Goal: Find specific page/section: Find specific page/section

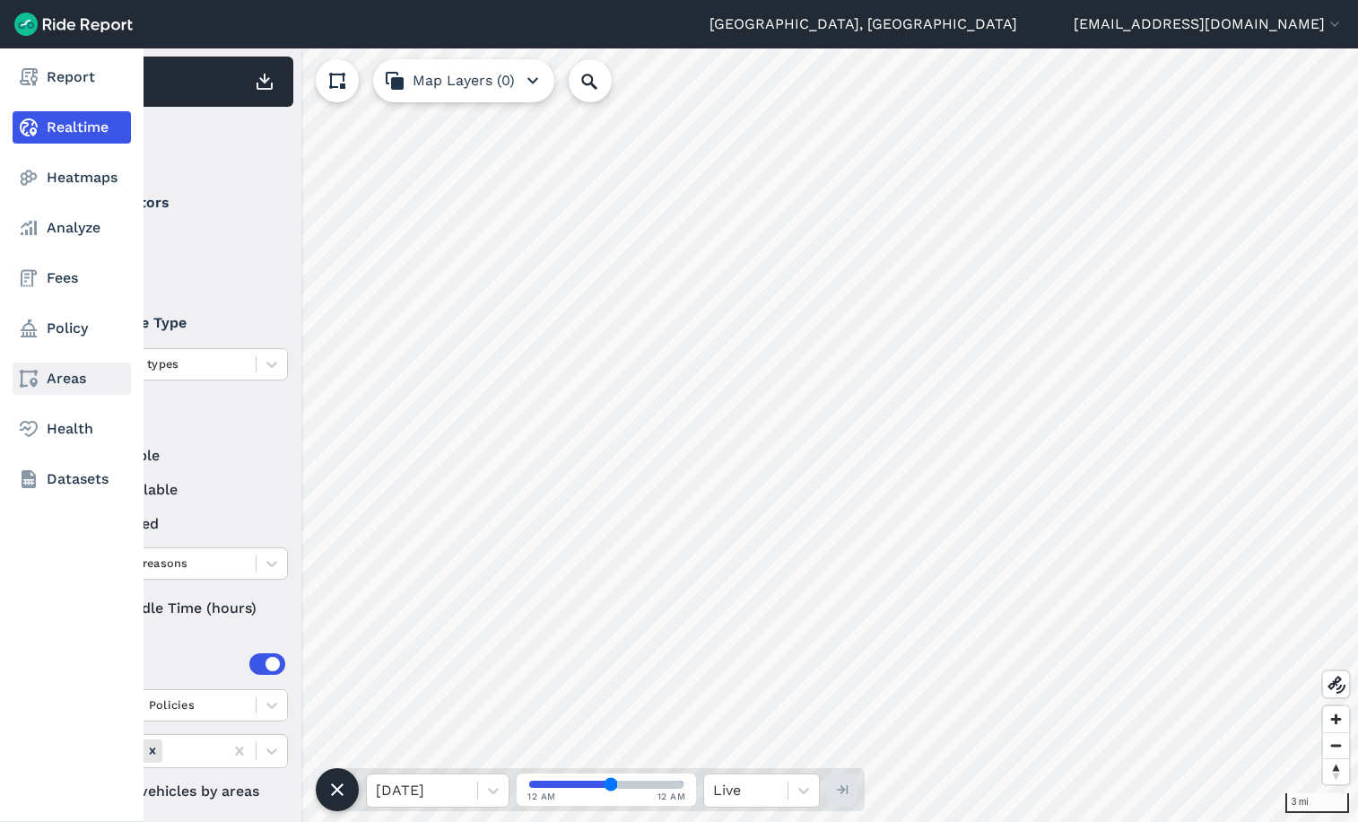
click at [61, 385] on link "Areas" at bounding box center [72, 378] width 118 height 32
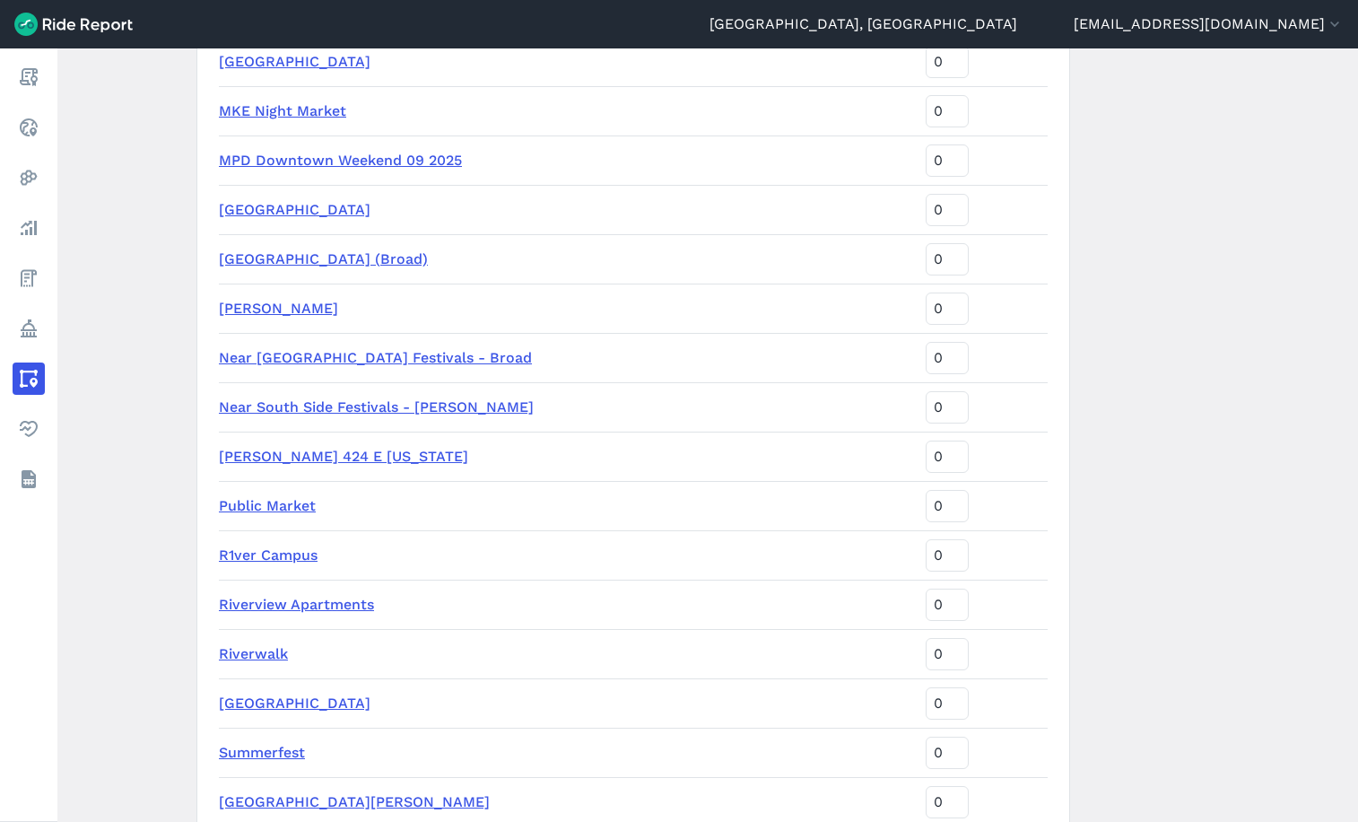
scroll to position [2668, 0]
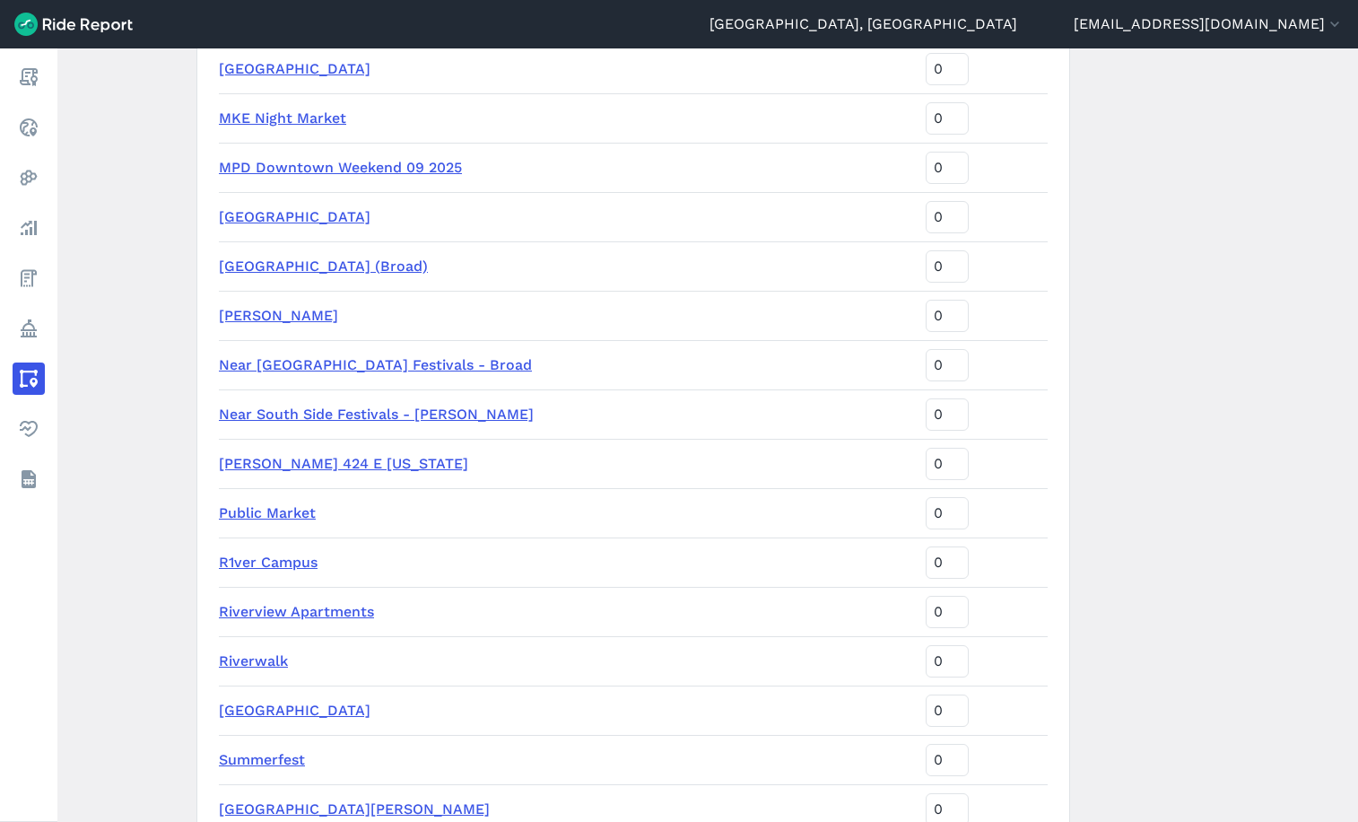
click at [347, 467] on link "[PERSON_NAME] 424 E [US_STATE]" at bounding box center [343, 463] width 249 height 17
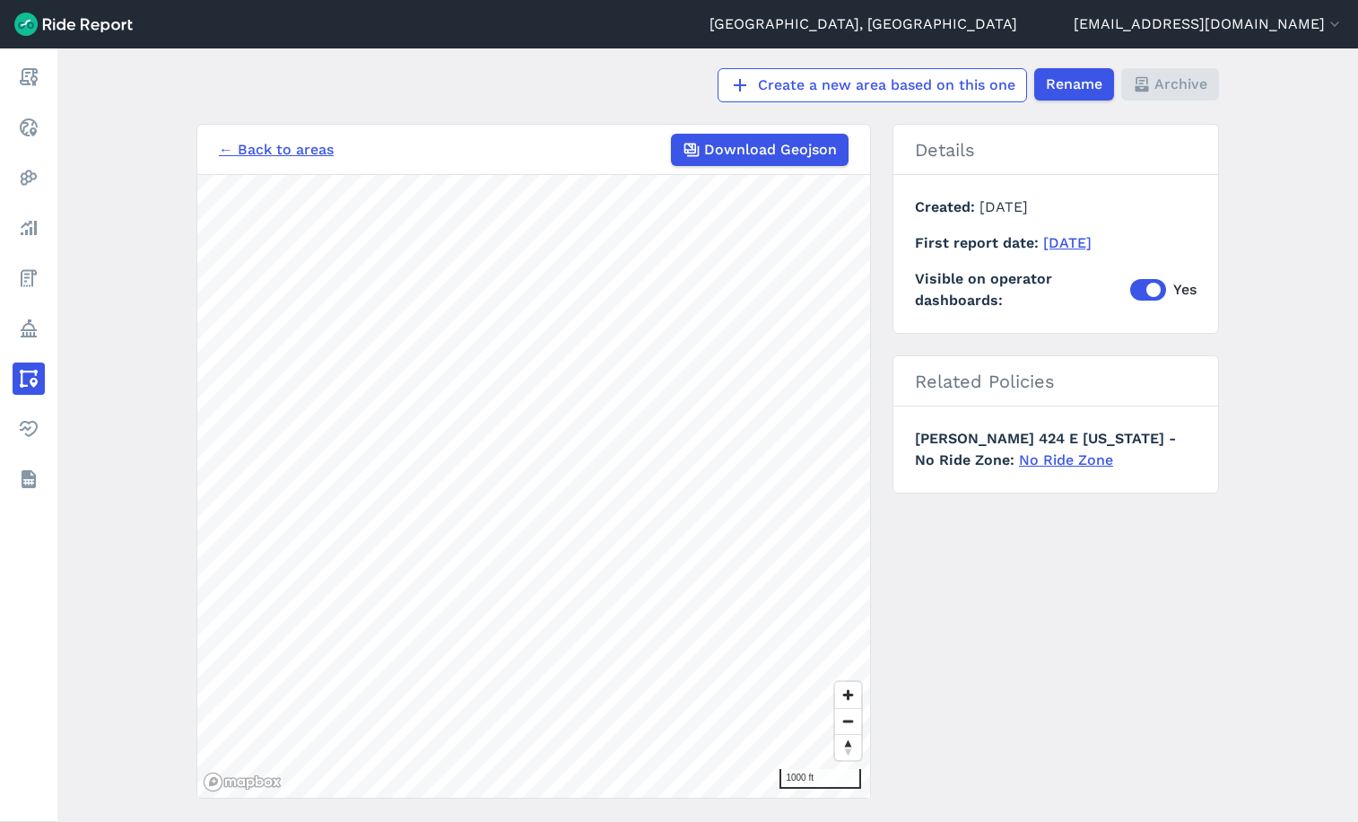
scroll to position [127, 0]
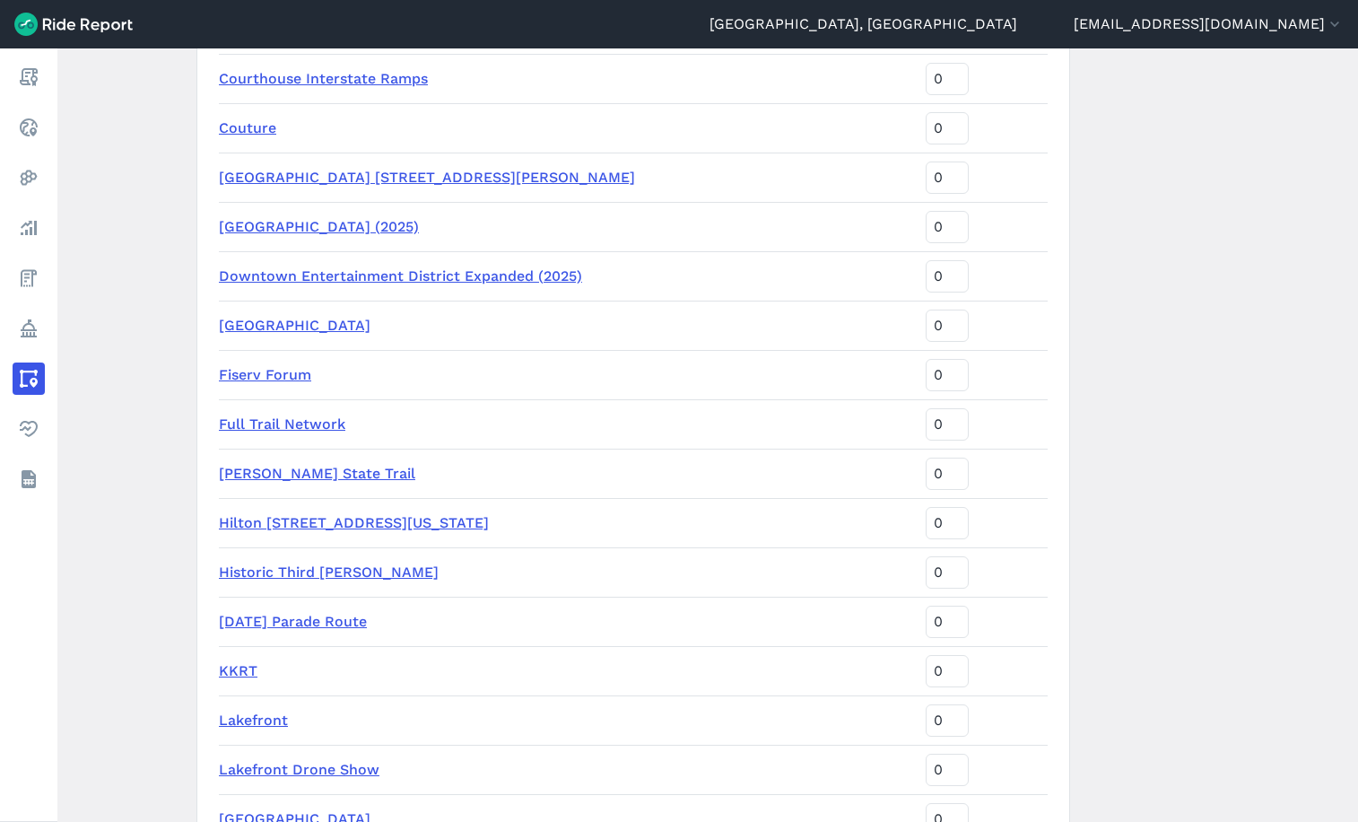
scroll to position [1974, 0]
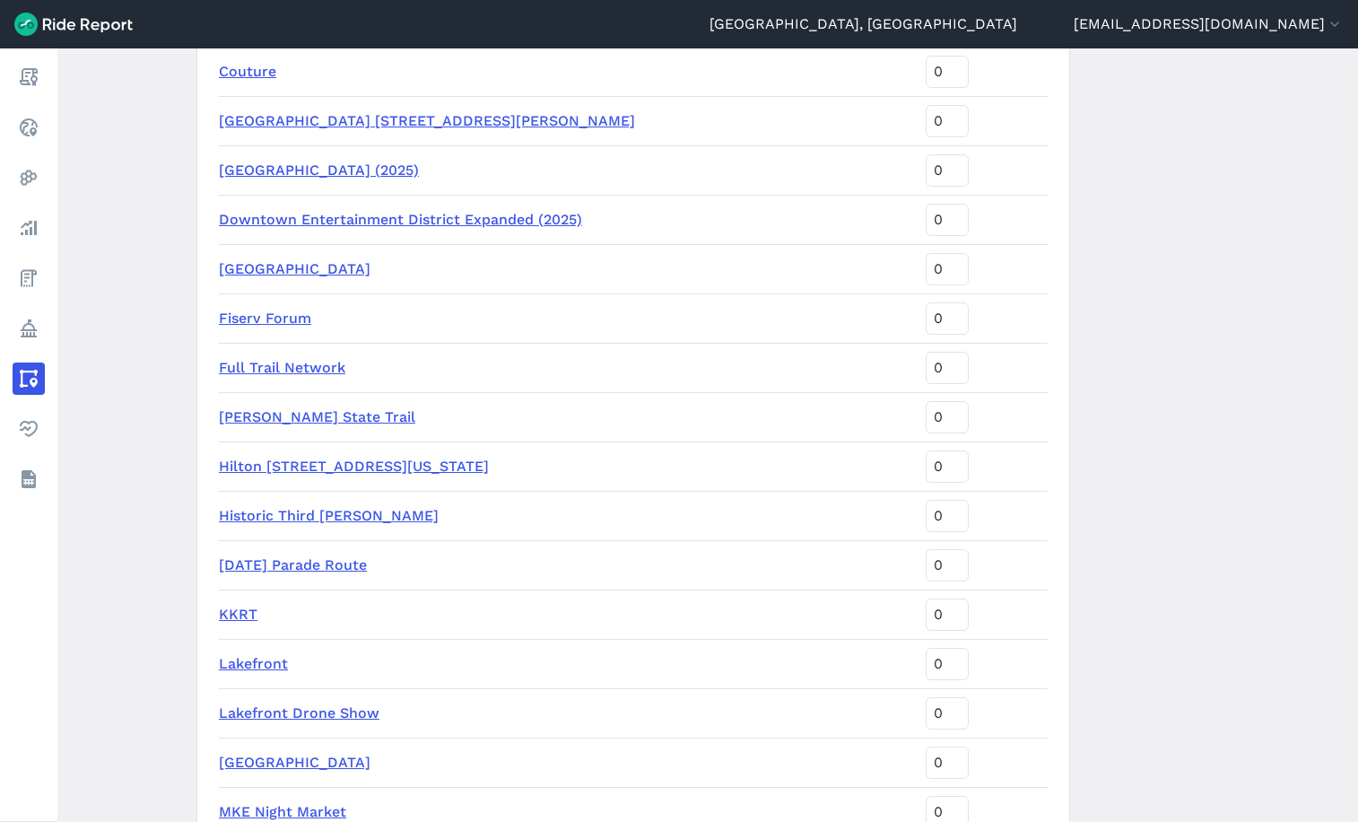
click at [335, 475] on td "Hilton [STREET_ADDRESS][US_STATE]" at bounding box center [569, 465] width 700 height 49
click at [338, 463] on link "Hilton [STREET_ADDRESS][US_STATE]" at bounding box center [354, 466] width 270 height 17
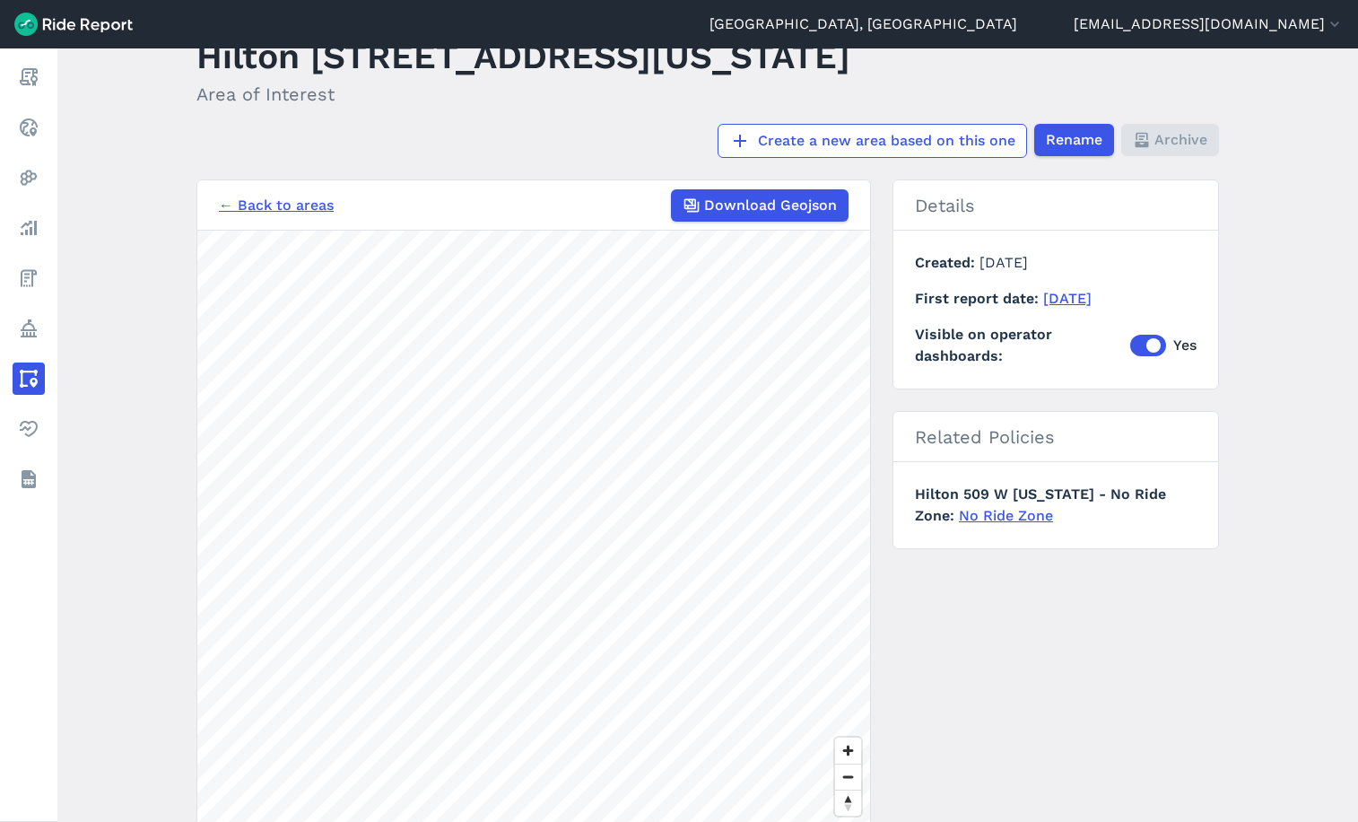
scroll to position [127, 0]
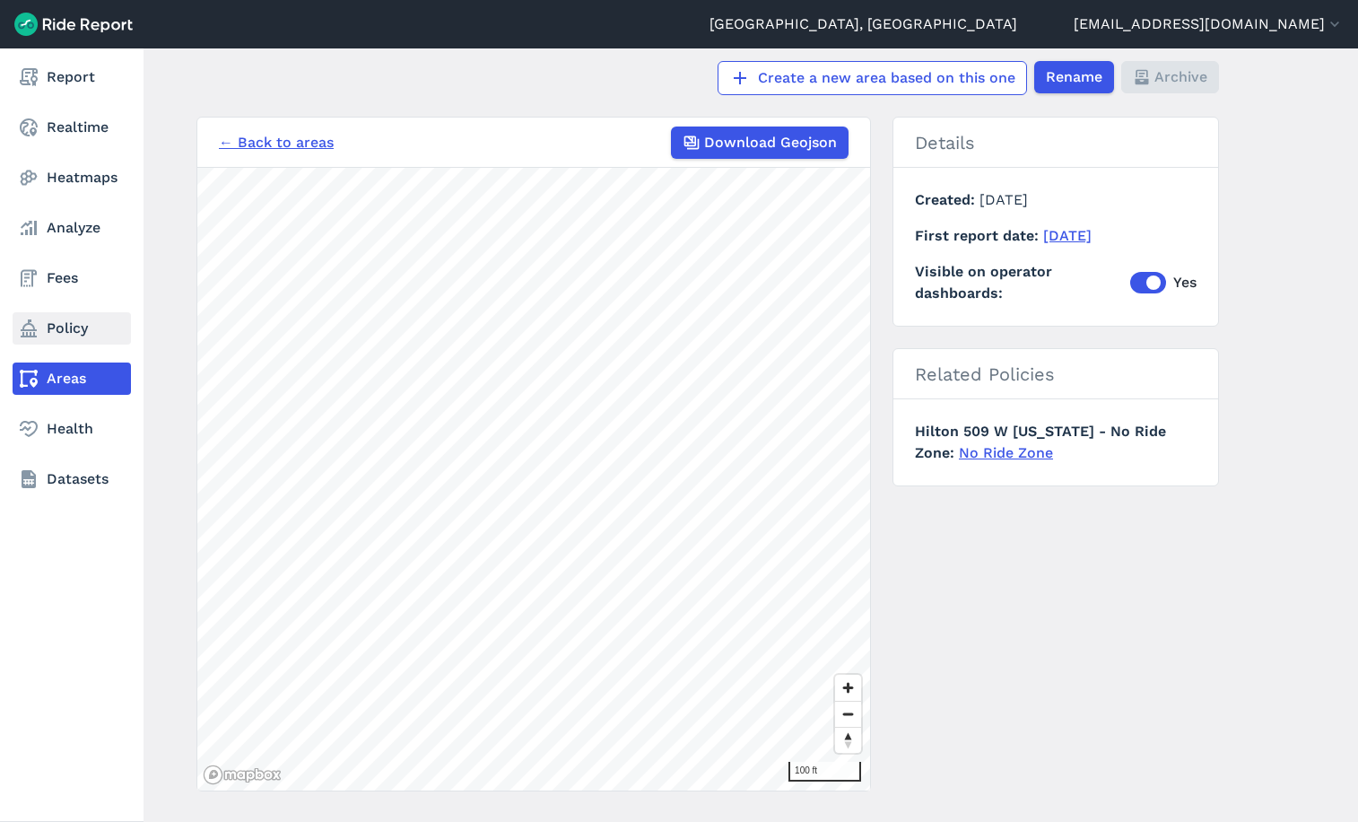
click at [56, 331] on link "Policy" at bounding box center [72, 328] width 118 height 32
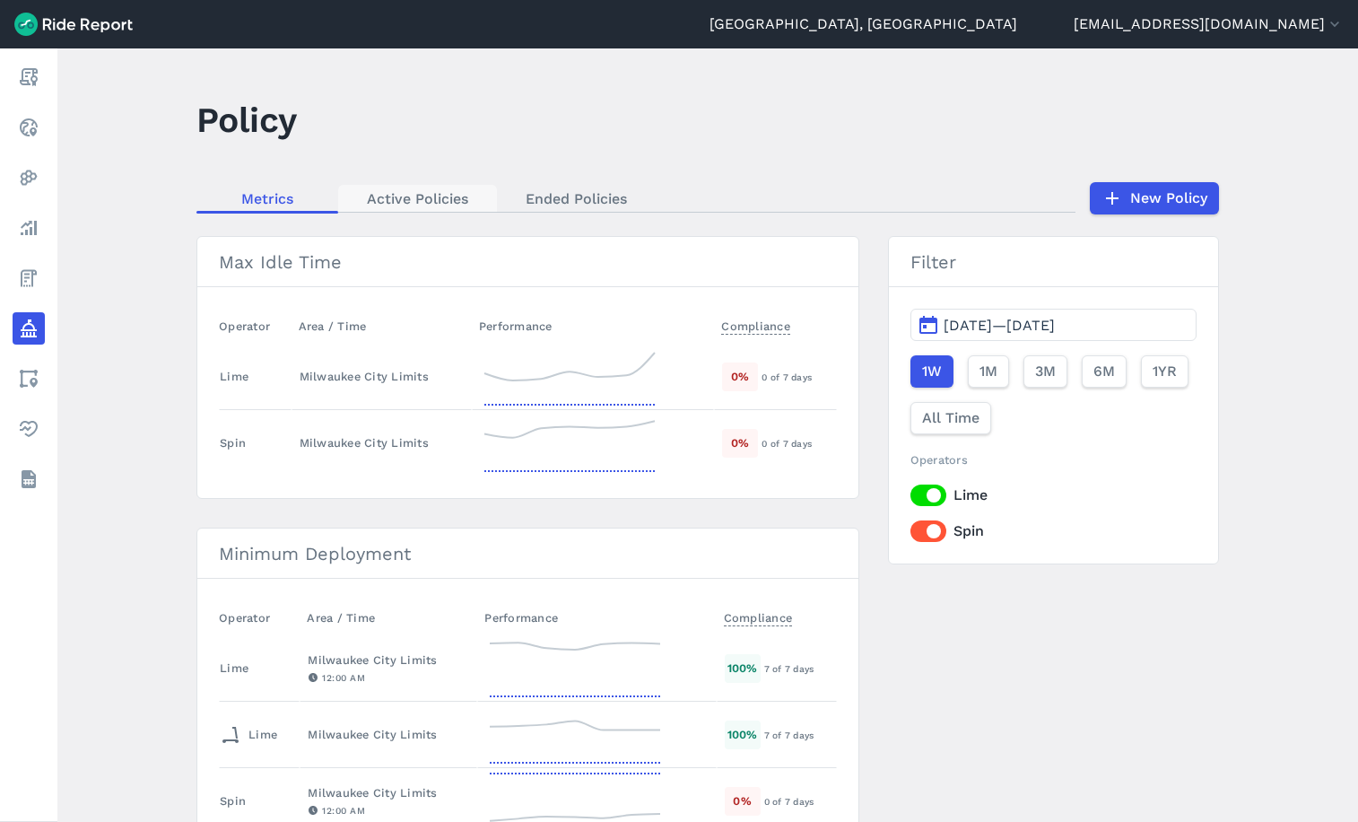
click at [445, 198] on link "Active Policies" at bounding box center [417, 198] width 159 height 27
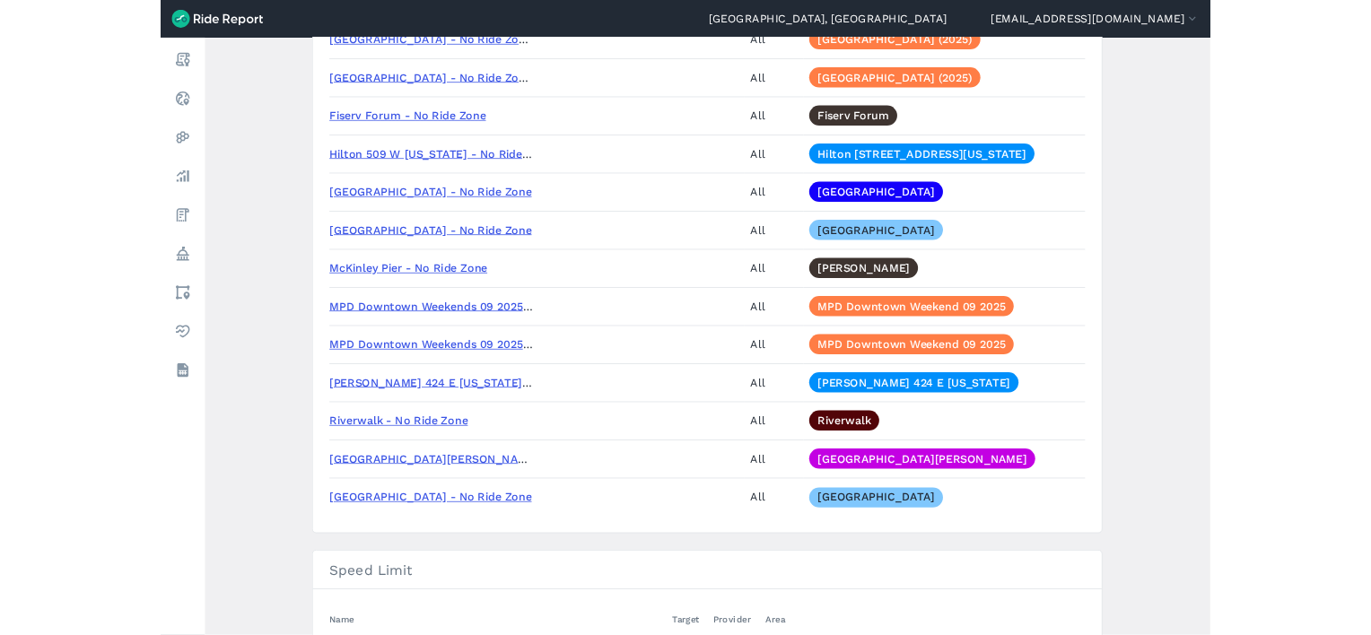
scroll to position [2602, 0]
